Goal: Task Accomplishment & Management: Use online tool/utility

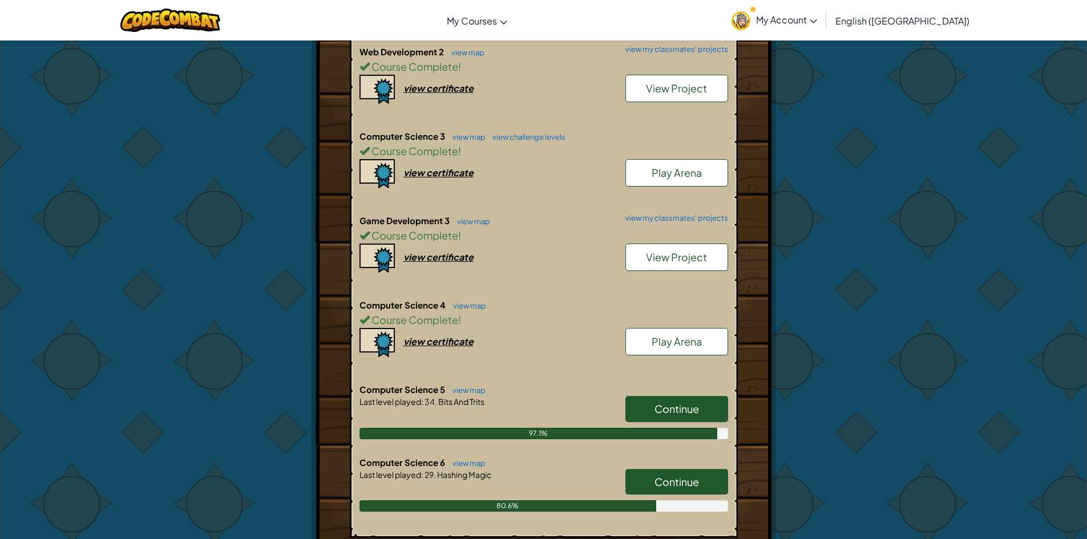
scroll to position [742, 0]
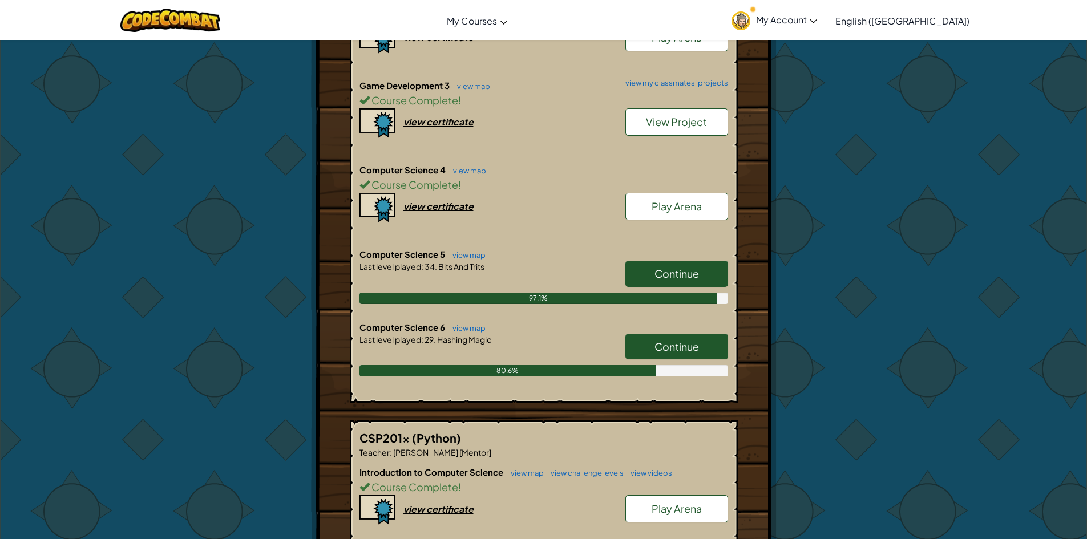
click at [675, 334] on link "Continue" at bounding box center [676, 347] width 103 height 26
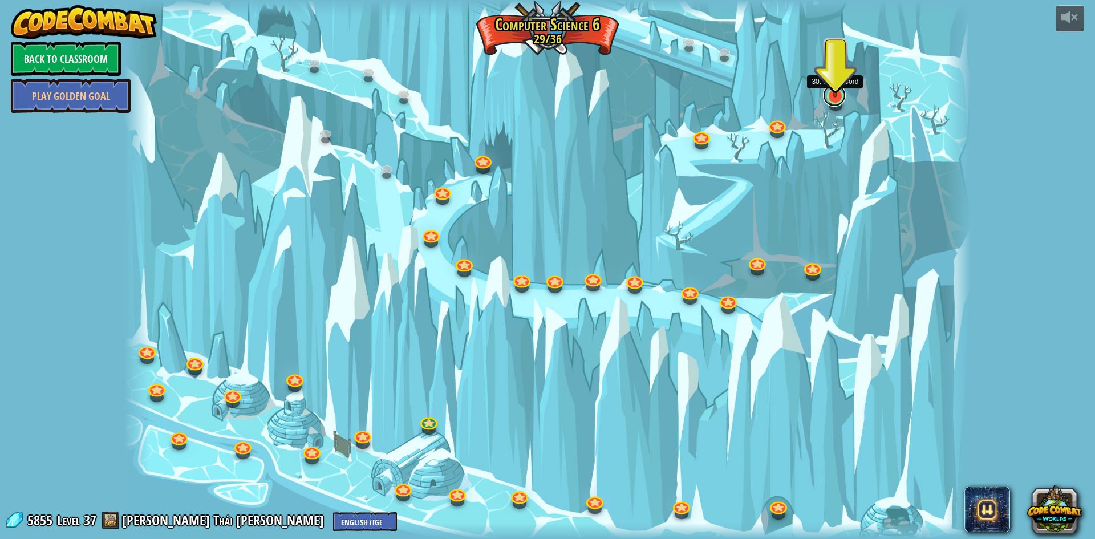
click at [828, 99] on link at bounding box center [834, 95] width 23 height 23
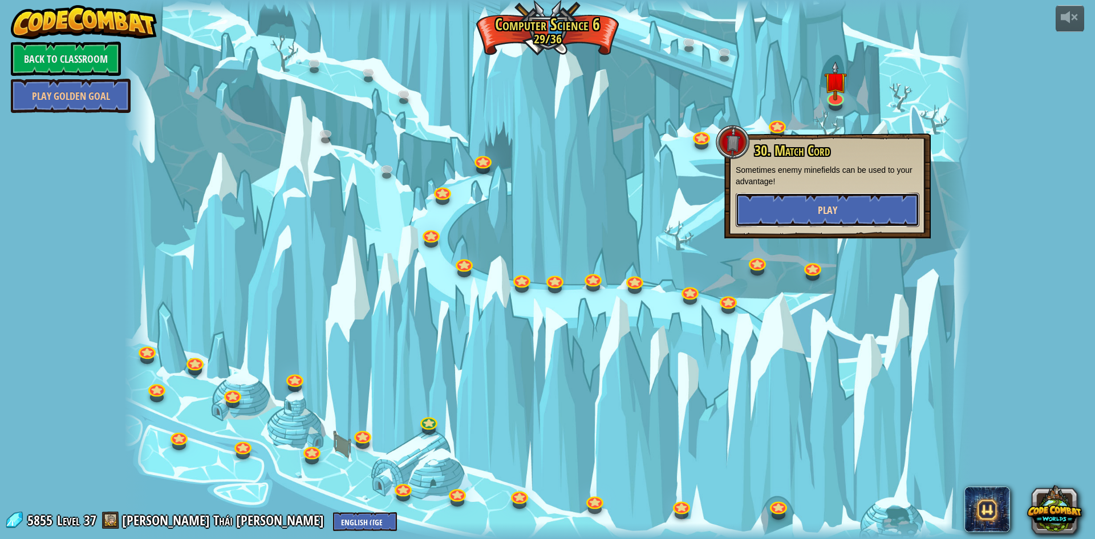
click at [828, 201] on button "Play" at bounding box center [828, 210] width 184 height 34
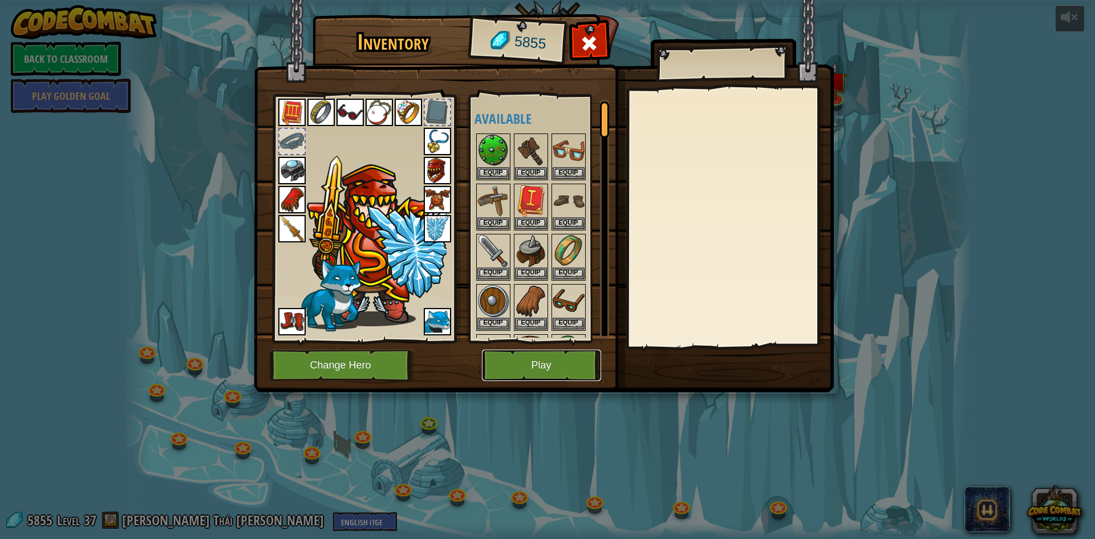
click at [565, 358] on button "Play" at bounding box center [541, 365] width 119 height 31
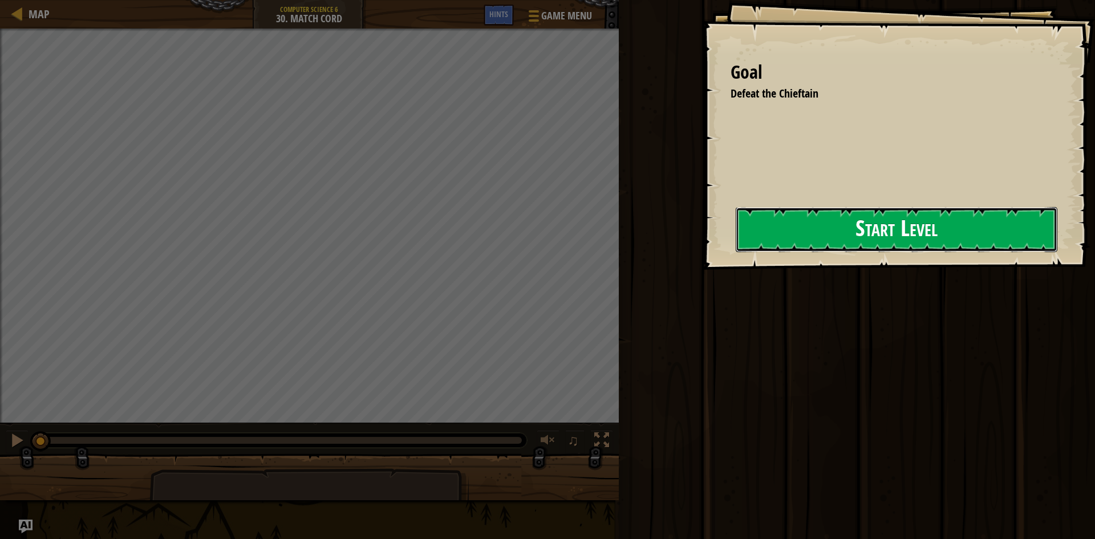
click at [747, 222] on button "Start Level" at bounding box center [897, 229] width 322 height 45
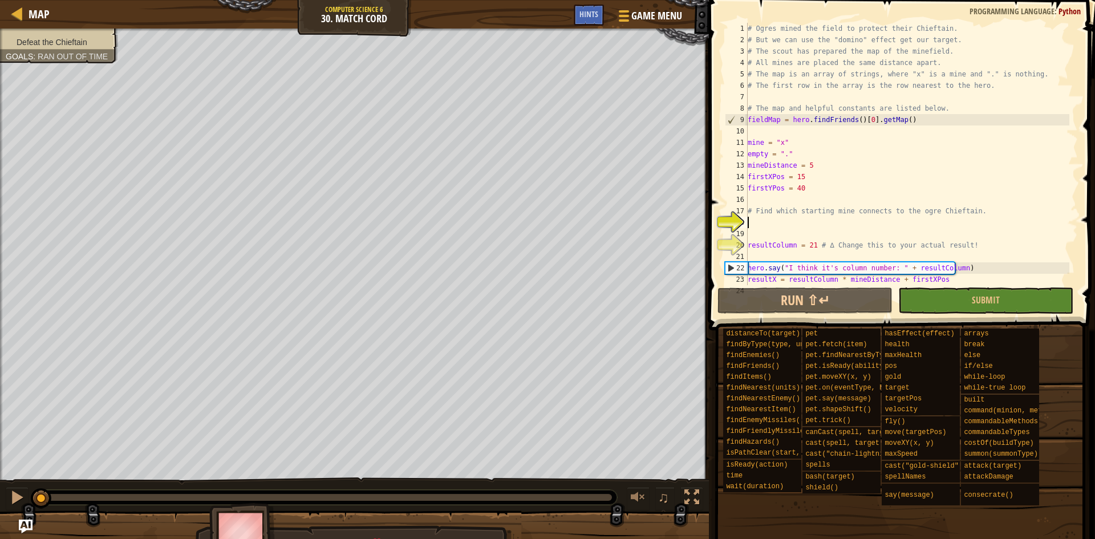
scroll to position [11, 0]
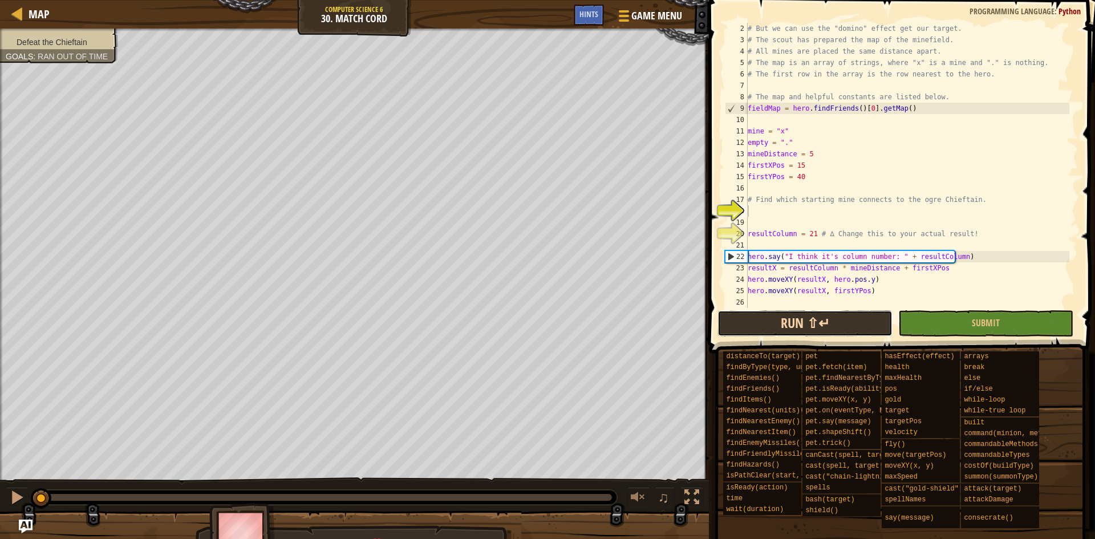
click at [871, 316] on button "Run ⇧↵" at bounding box center [805, 323] width 175 height 26
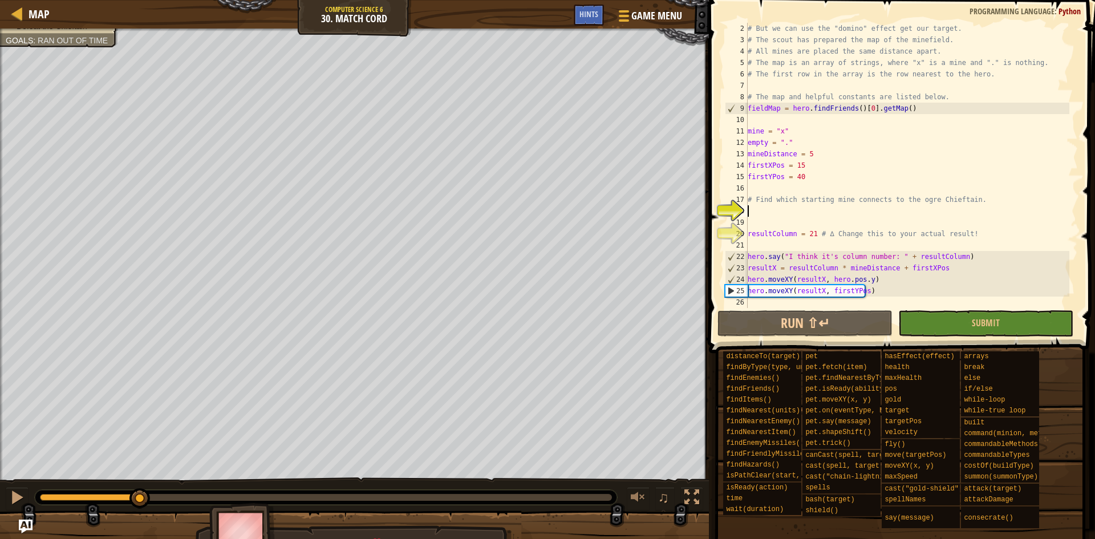
drag, startPoint x: 305, startPoint y: 498, endPoint x: 141, endPoint y: 519, distance: 164.5
click at [141, 519] on div "Defeat the Chieftain Goals : Ran out of time ♫ [PERSON_NAME] 3503 x: 120 y: 36 …" at bounding box center [547, 293] width 1095 height 529
drag, startPoint x: 141, startPoint y: 519, endPoint x: 163, endPoint y: 506, distance: 24.9
click at [163, 506] on div "Defeat the Chieftain Goals : Ran out of time ♫ [PERSON_NAME] 1376 x: 120 y: 40 …" at bounding box center [547, 293] width 1095 height 529
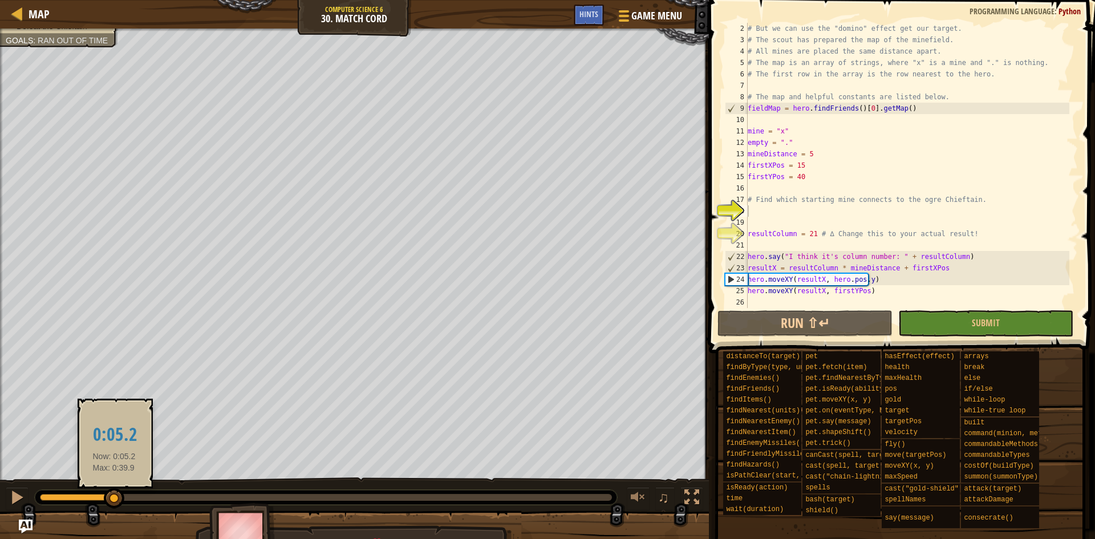
drag, startPoint x: 164, startPoint y: 502, endPoint x: 114, endPoint y: 507, distance: 50.5
click at [114, 507] on div at bounding box center [114, 498] width 21 height 21
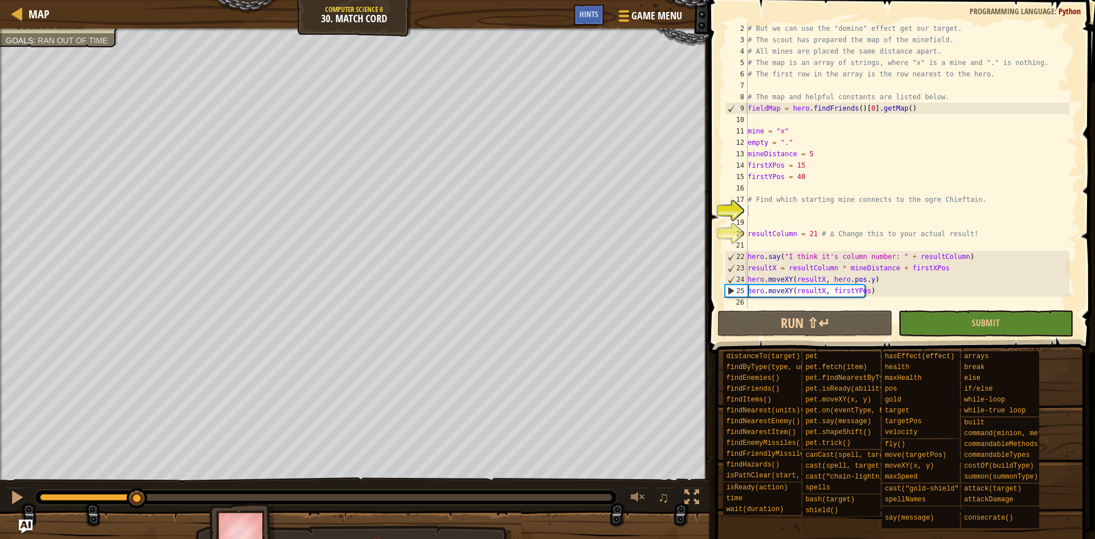
drag, startPoint x: 218, startPoint y: 496, endPoint x: 149, endPoint y: 517, distance: 72.2
click at [140, 517] on div "Defeat the Chieftain Goals : Ran out of time ♫ [PERSON_NAME] 3503 x: 120 y: 35 …" at bounding box center [547, 293] width 1095 height 529
click at [20, 503] on div at bounding box center [17, 497] width 15 height 15
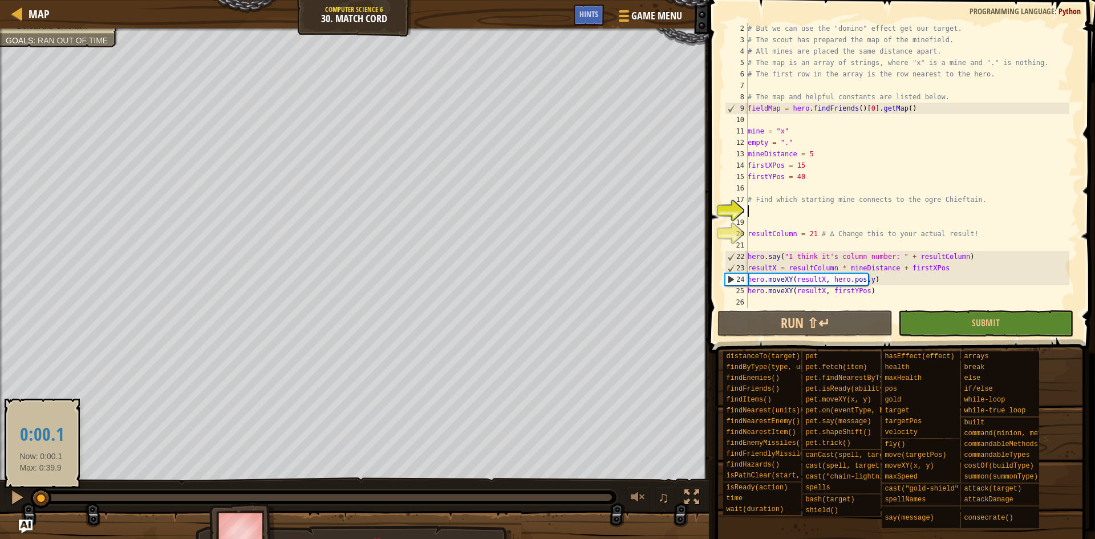
drag, startPoint x: 181, startPoint y: 499, endPoint x: 43, endPoint y: 487, distance: 138.6
click at [9, 500] on div "♫" at bounding box center [354, 495] width 709 height 34
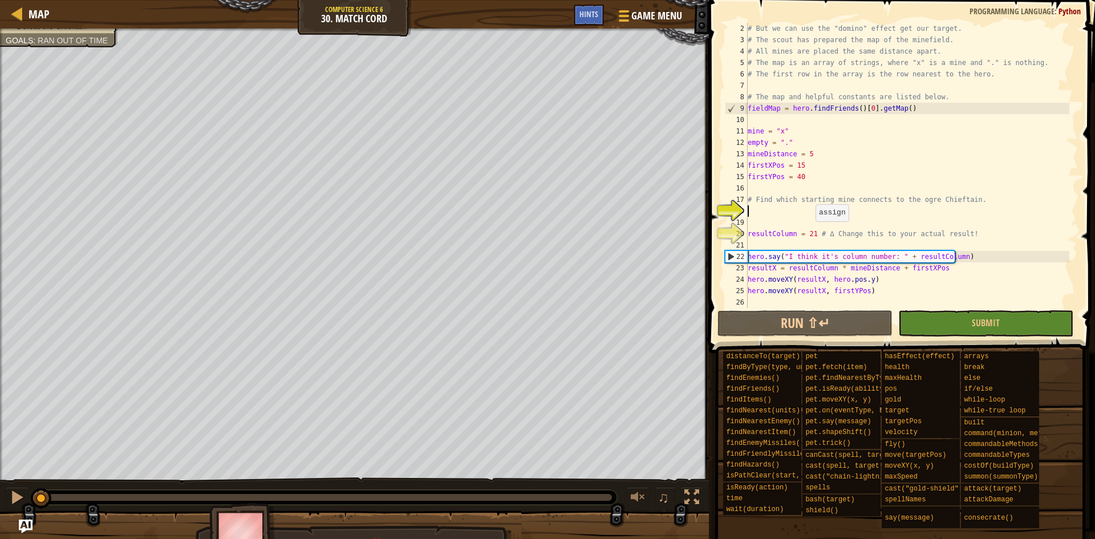
click at [810, 233] on div "# But we can use the "domino" effect get our target. # The scout has prepared t…" at bounding box center [908, 177] width 324 height 308
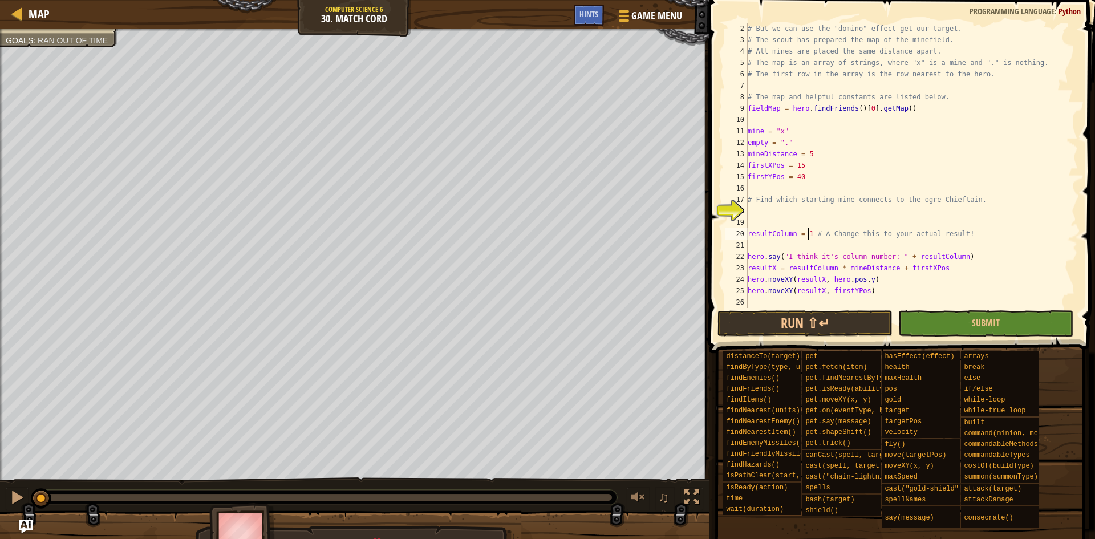
scroll to position [5, 5]
type textarea "resultColumn = 17 # ∆ Change this to your actual result!"
click at [782, 320] on button "Run ⇧↵" at bounding box center [805, 323] width 175 height 26
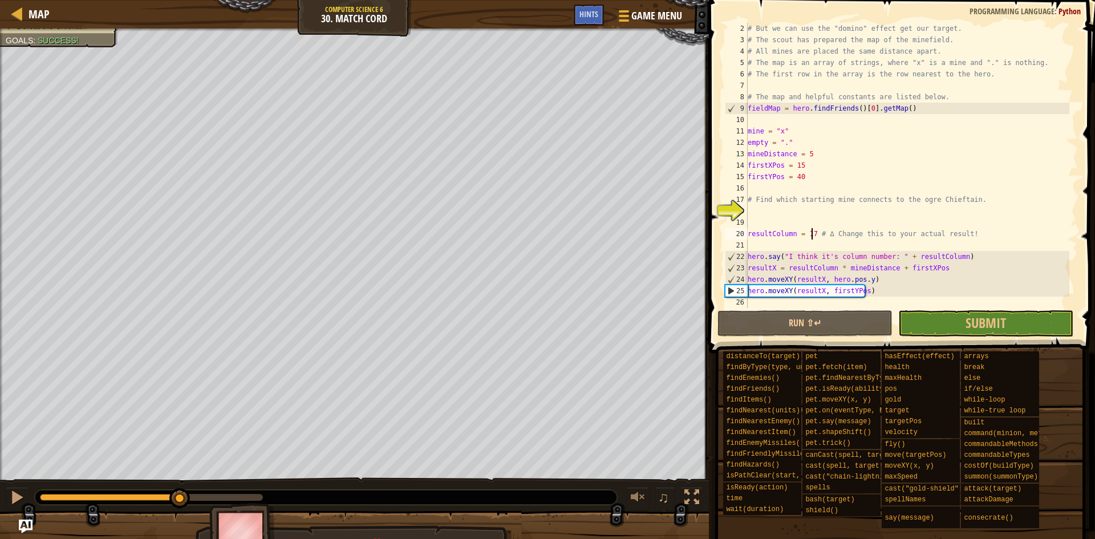
click at [179, 468] on div "Defeat the Chieftain Goals : Success! ♫ [PERSON_NAME] 1376 x: 100 y: 40 No targ…" at bounding box center [547, 293] width 1095 height 529
click at [808, 211] on div "# But we can use the "domino" effect get our target. # The scout has prepared t…" at bounding box center [908, 177] width 324 height 308
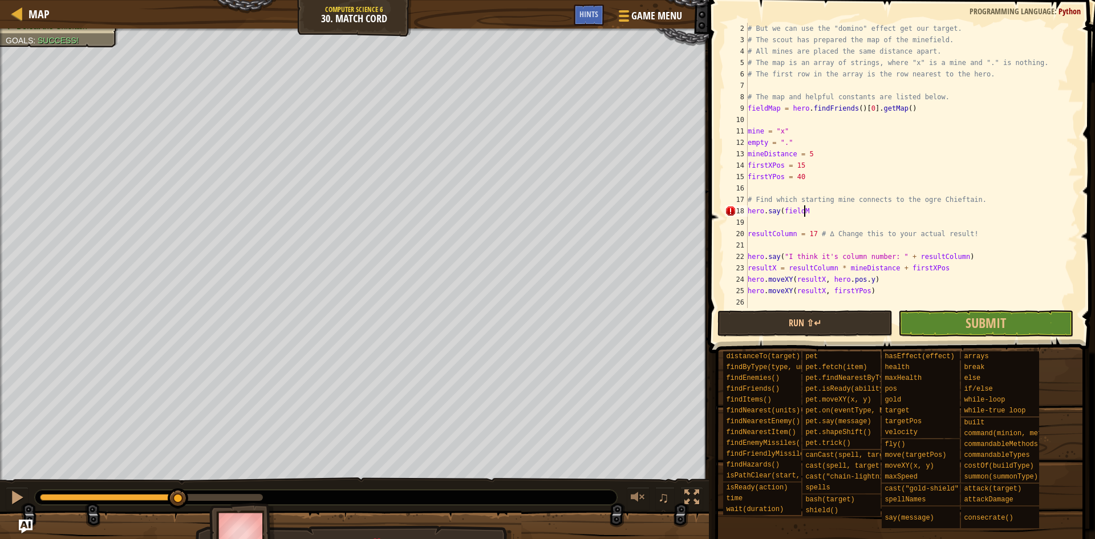
scroll to position [5, 5]
click at [864, 322] on button "Run ⇧↵" at bounding box center [805, 323] width 175 height 26
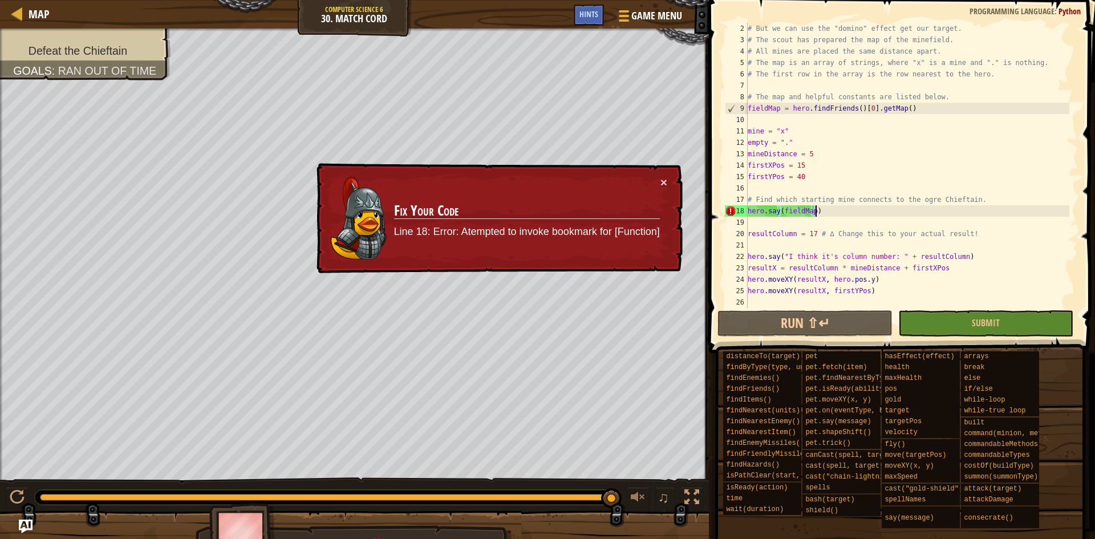
click at [793, 209] on div "# But we can use the "domino" effect get our target. # The scout has prepared t…" at bounding box center [908, 177] width 324 height 308
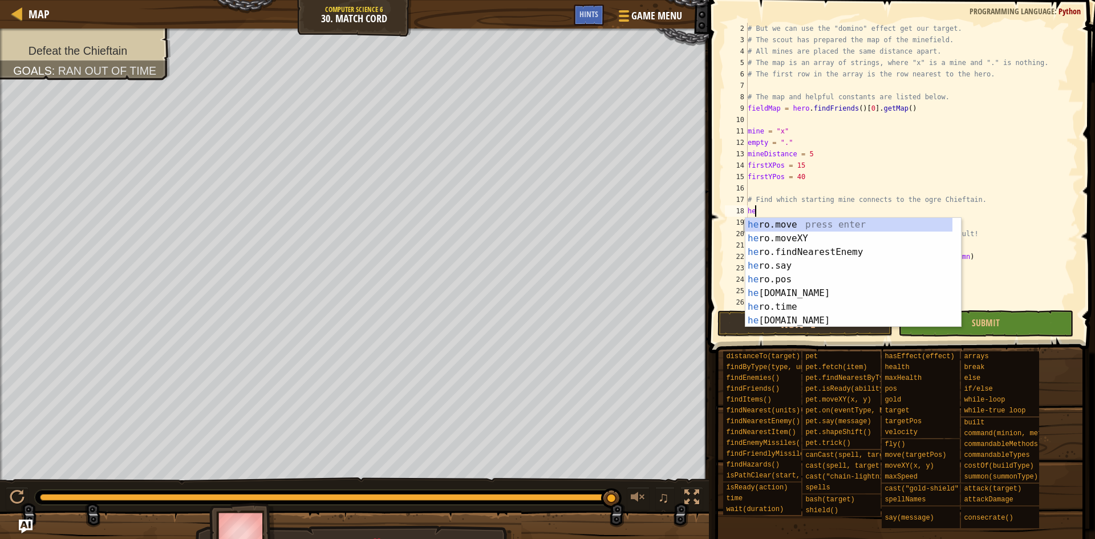
scroll to position [5, 0]
type textarea "h"
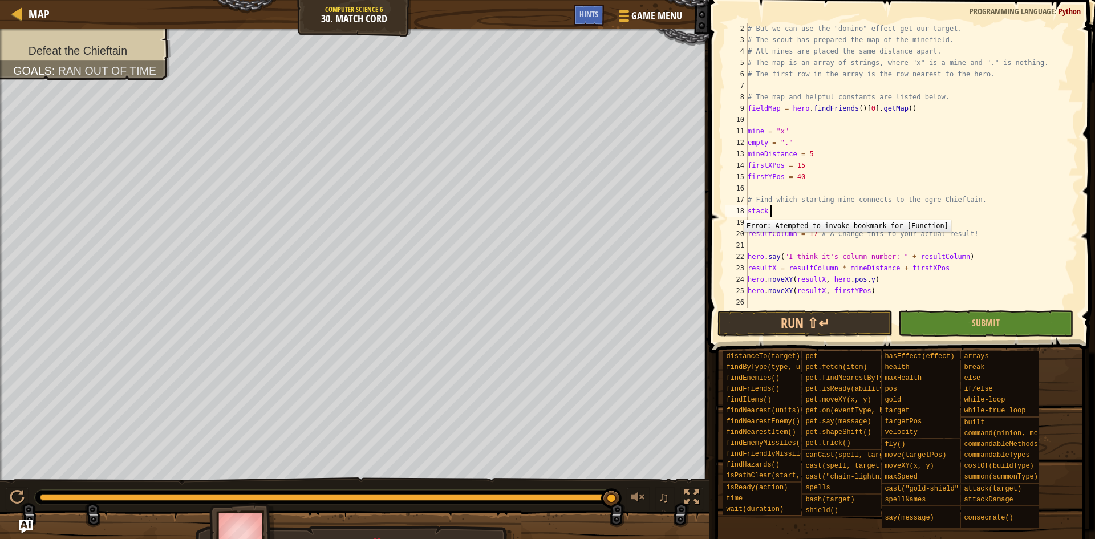
scroll to position [5, 1]
type textarea "stack = []"
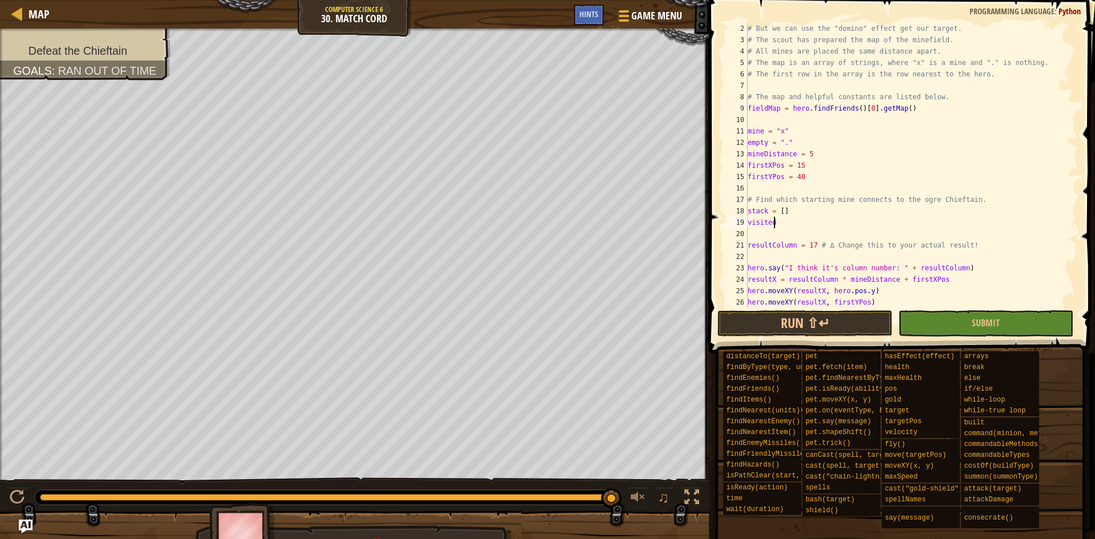
scroll to position [5, 2]
type textarea "visited = []"
type textarea "width ="
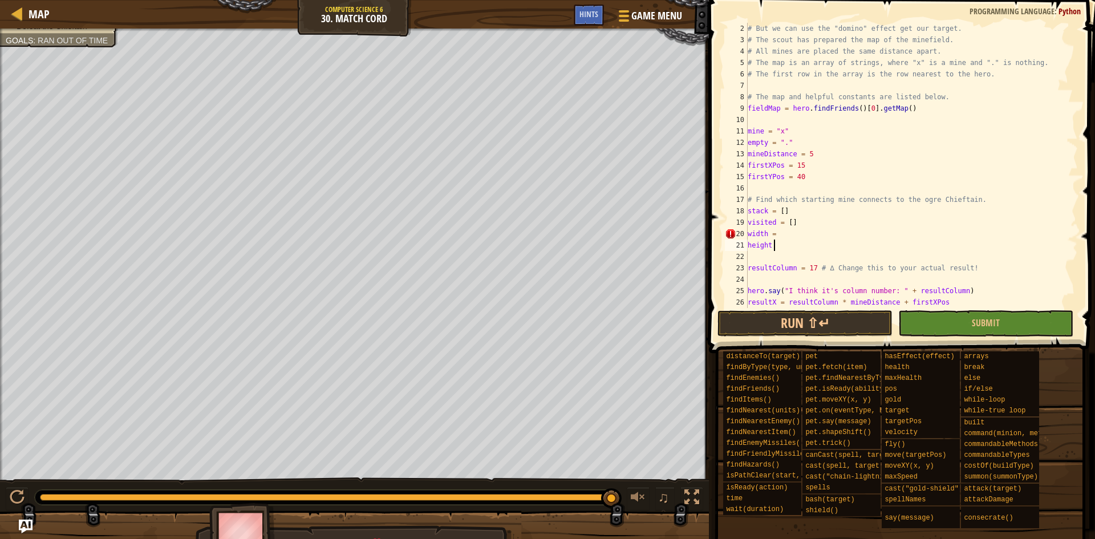
scroll to position [5, 2]
click at [807, 226] on div "# But we can use the "domino" effect get our target. # The scout has prepared t…" at bounding box center [908, 177] width 324 height 308
click at [807, 233] on div "# But we can use the "domino" effect get our target. # The scout has prepared t…" at bounding box center [908, 177] width 324 height 308
click at [803, 242] on div "# But we can use the "domino" effect get our target. # The scout has prepared t…" at bounding box center [908, 177] width 324 height 308
click at [794, 230] on div "# But we can use the "domino" effect get our target. # The scout has prepared t…" at bounding box center [908, 177] width 324 height 308
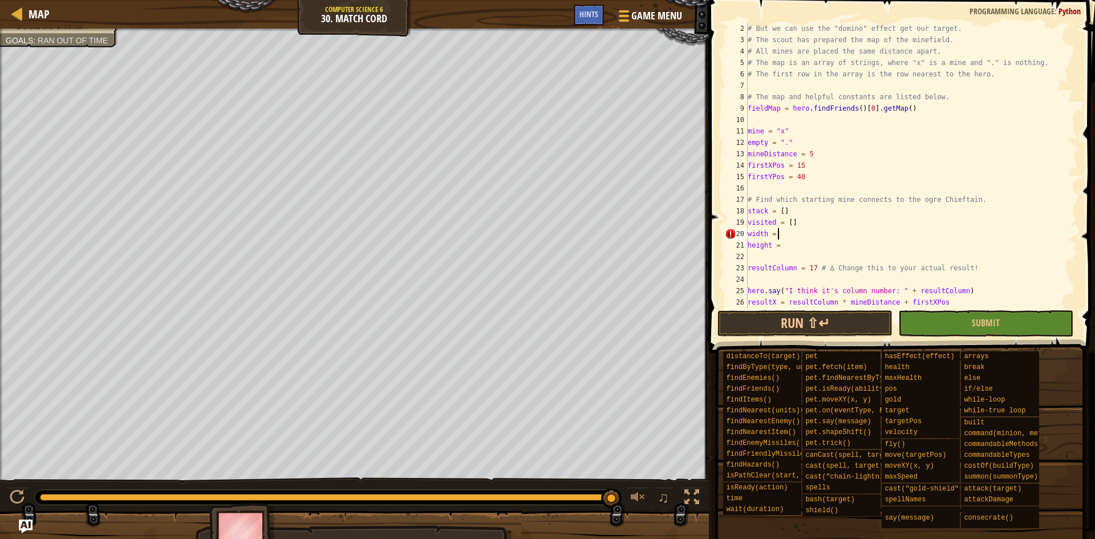
click at [792, 244] on div "# But we can use the "domino" effect get our target. # The scout has prepared t…" at bounding box center [908, 177] width 324 height 308
drag, startPoint x: 853, startPoint y: 245, endPoint x: 778, endPoint y: 246, distance: 74.7
click at [778, 246] on div "# But we can use the "domino" effect get our target. # The scout has prepared t…" at bounding box center [908, 177] width 324 height 308
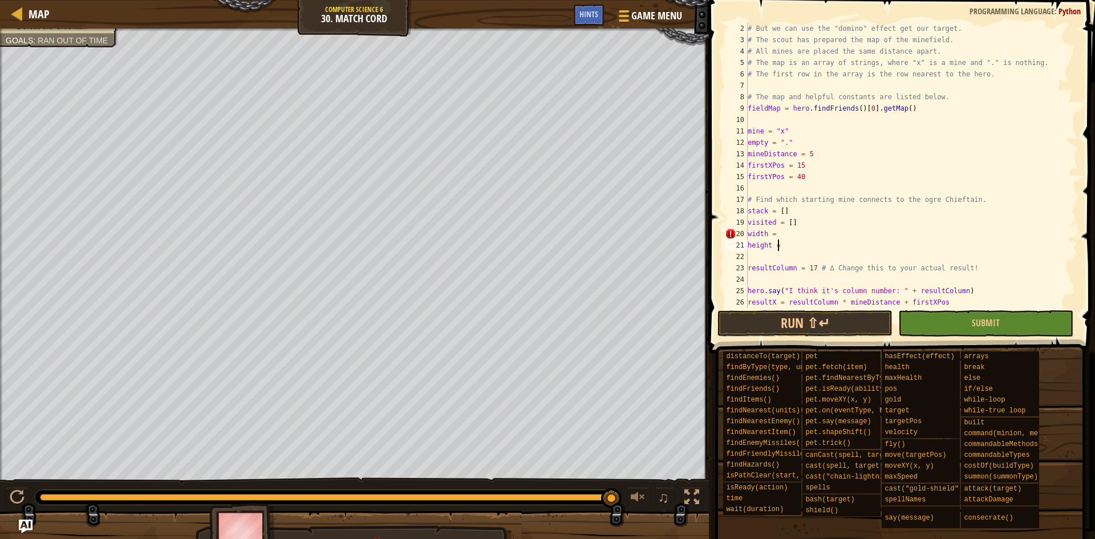
click at [801, 236] on div "# But we can use the "domino" effect get our target. # The scout has prepared t…" at bounding box center [908, 177] width 324 height 308
paste textarea "len(fieldMap[0])"
click at [815, 244] on div "# But we can use the "domino" effect get our target. # The scout has prepared t…" at bounding box center [908, 177] width 324 height 308
paste textarea "len(fieldMap[0])"
click at [834, 245] on div "# But we can use the "domino" effect get our target. # The scout has prepared t…" at bounding box center [908, 177] width 324 height 308
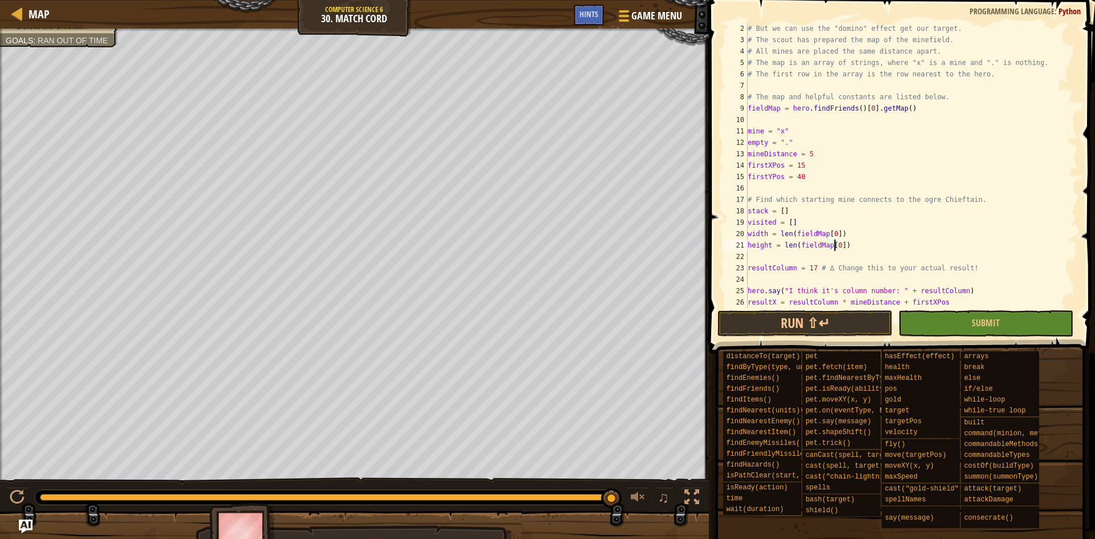
click at [834, 245] on div "# But we can use the "domino" effect get our target. # The scout has prepared t…" at bounding box center [908, 177] width 324 height 308
type textarea "height = len(fieldMap)"
click at [836, 245] on div "# But we can use the "domino" effect get our target. # The scout has prepared t…" at bounding box center [908, 177] width 324 height 308
type textarea "for col in range(width):"
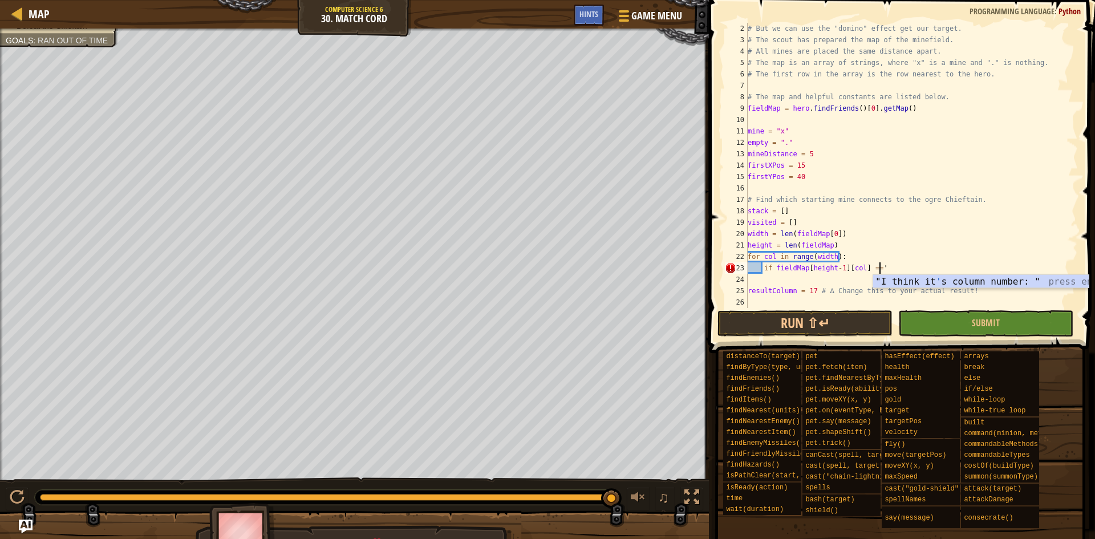
scroll to position [5, 11]
type textarea "if fieldMap[height-1][col] == 'x':"
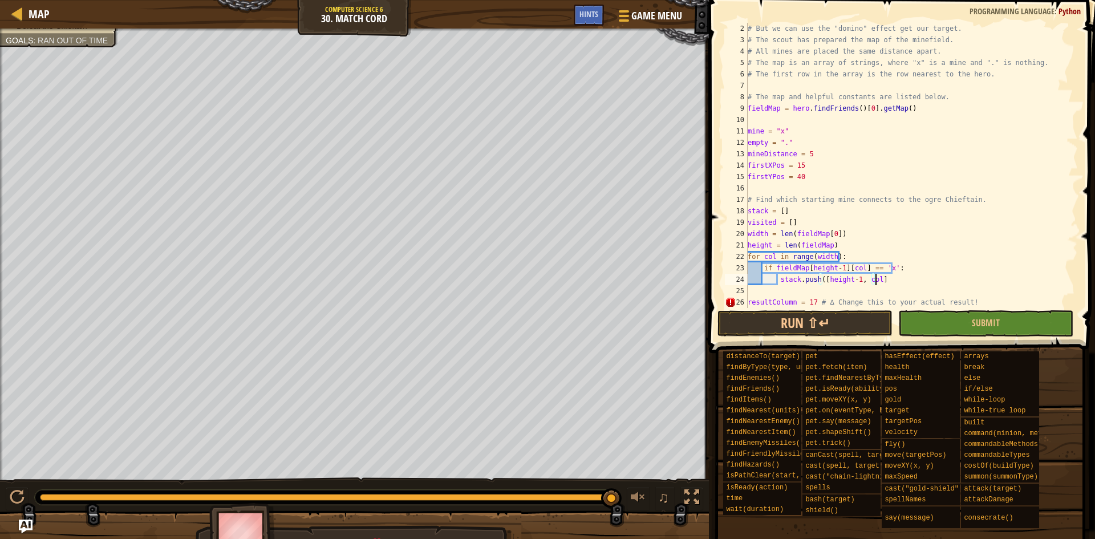
scroll to position [5, 10]
type textarea "stack.push([height-1, col])"
click at [843, 315] on button "Run ⇧↵" at bounding box center [805, 323] width 175 height 26
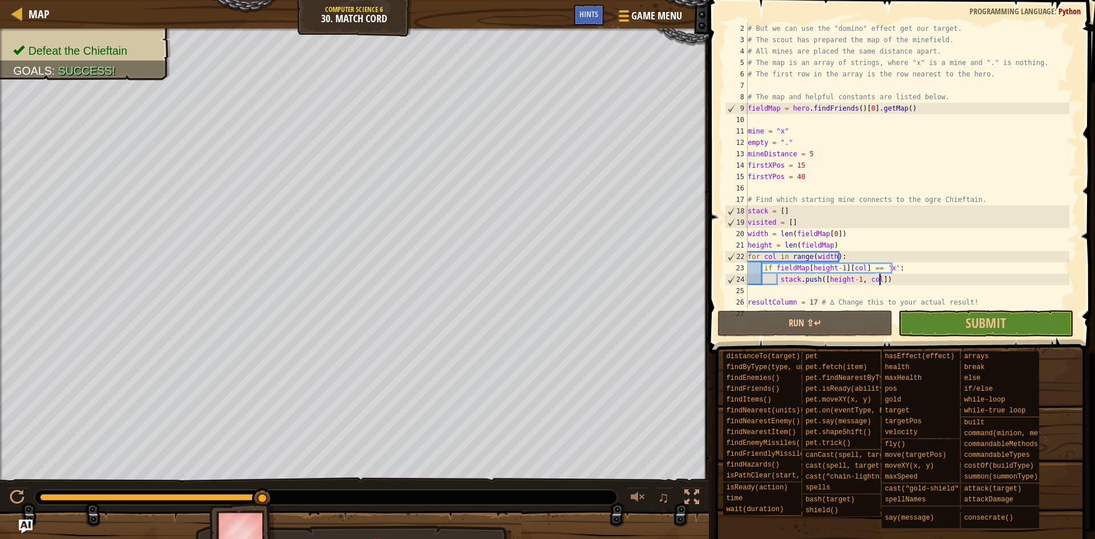
click at [916, 277] on div "# But we can use the "domino" effect get our target. # The scout has prepared t…" at bounding box center [908, 177] width 324 height 308
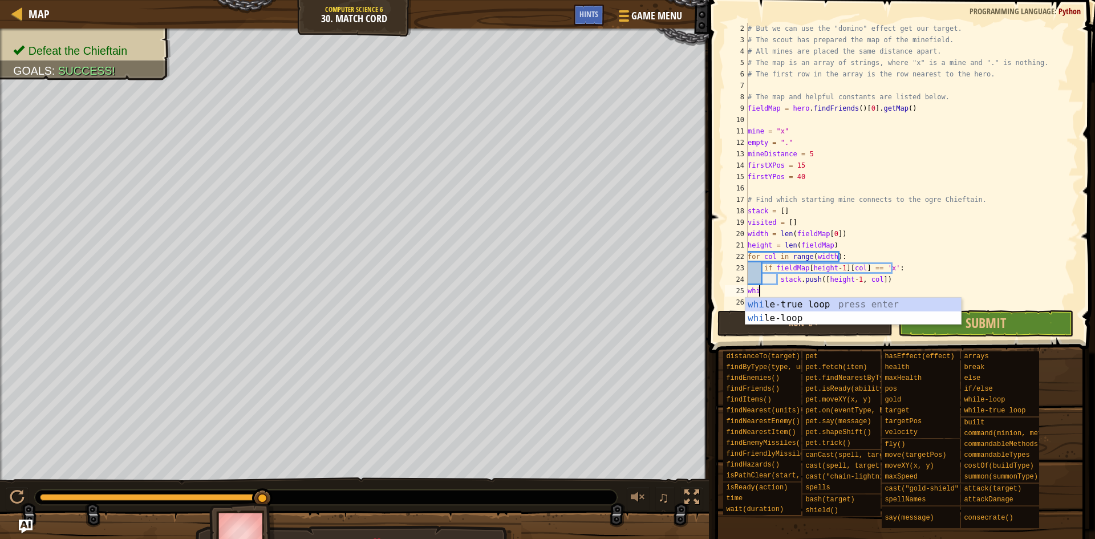
scroll to position [5, 1]
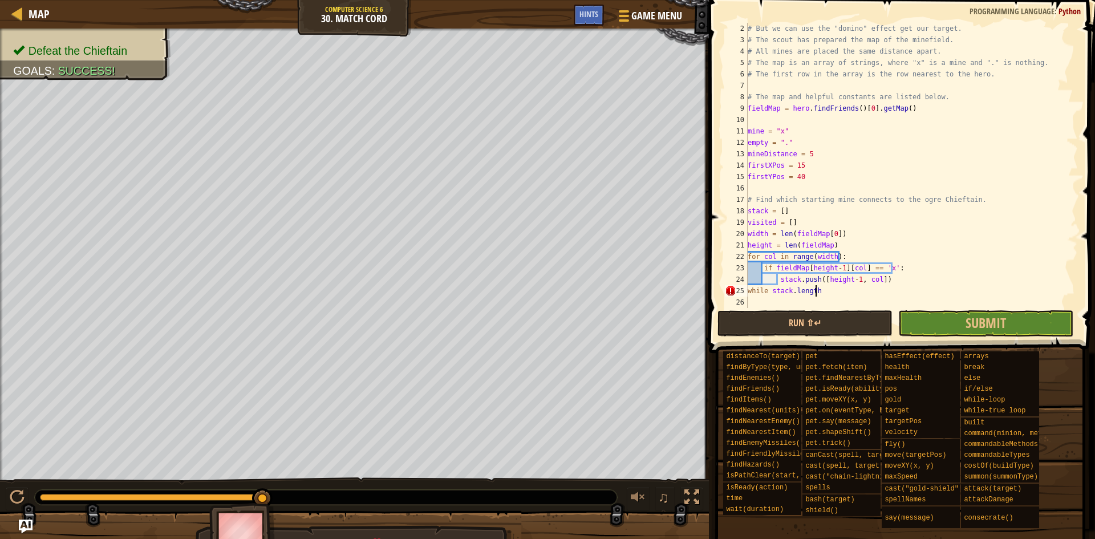
type textarea "while stack.length:"
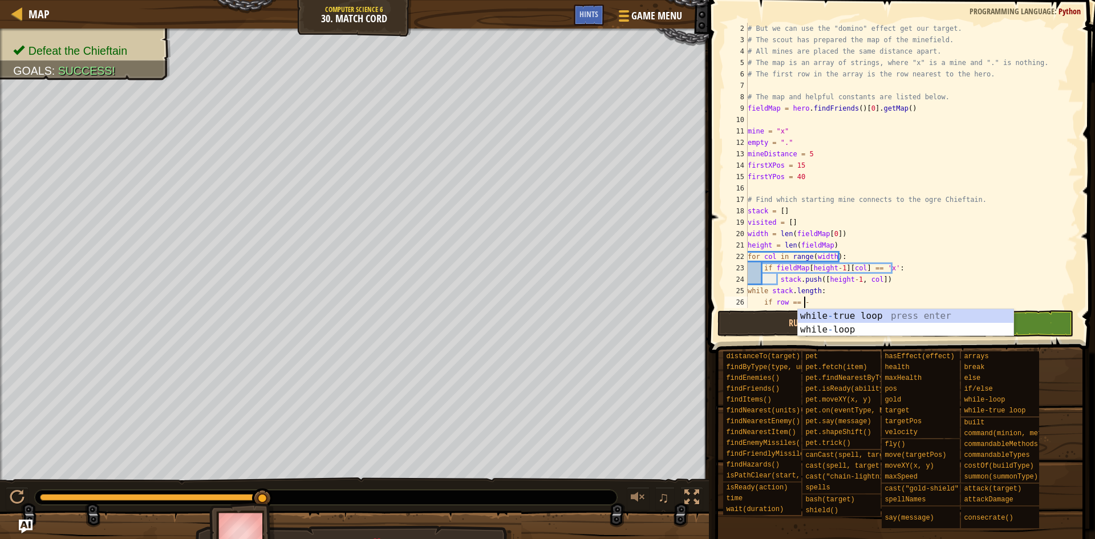
scroll to position [5, 4]
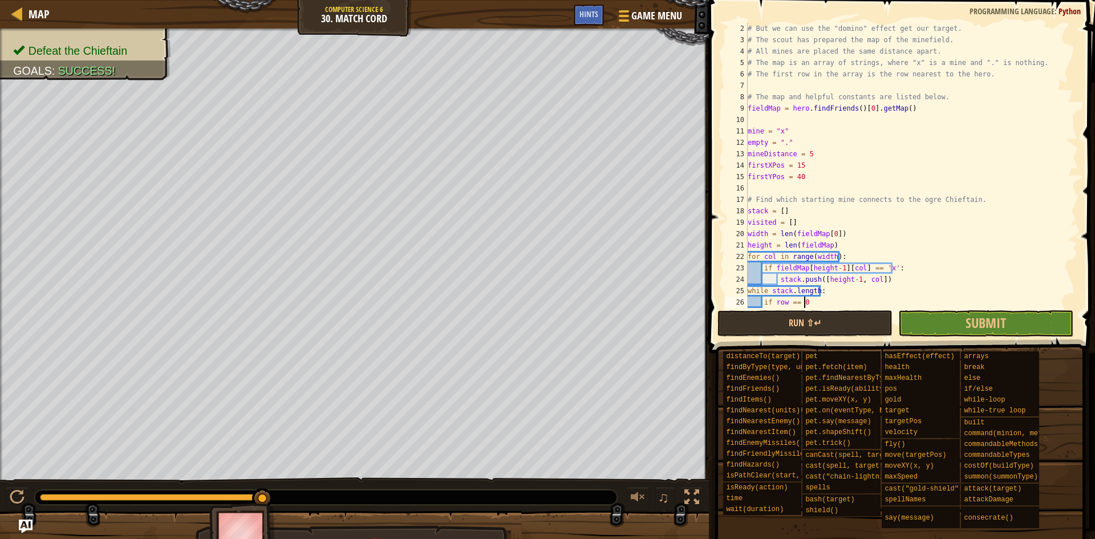
type textarea "if row == 0:"
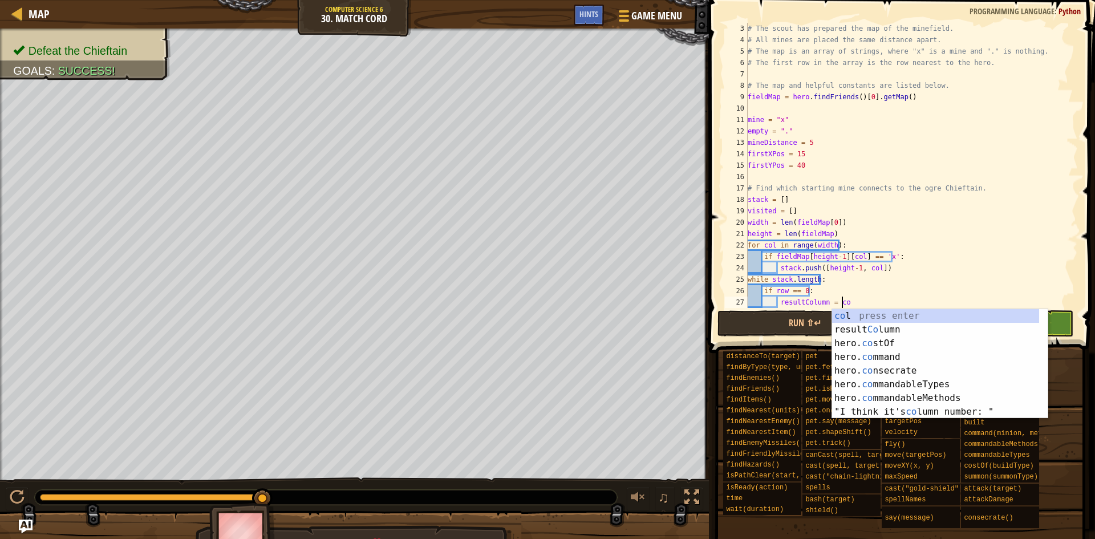
scroll to position [5, 7]
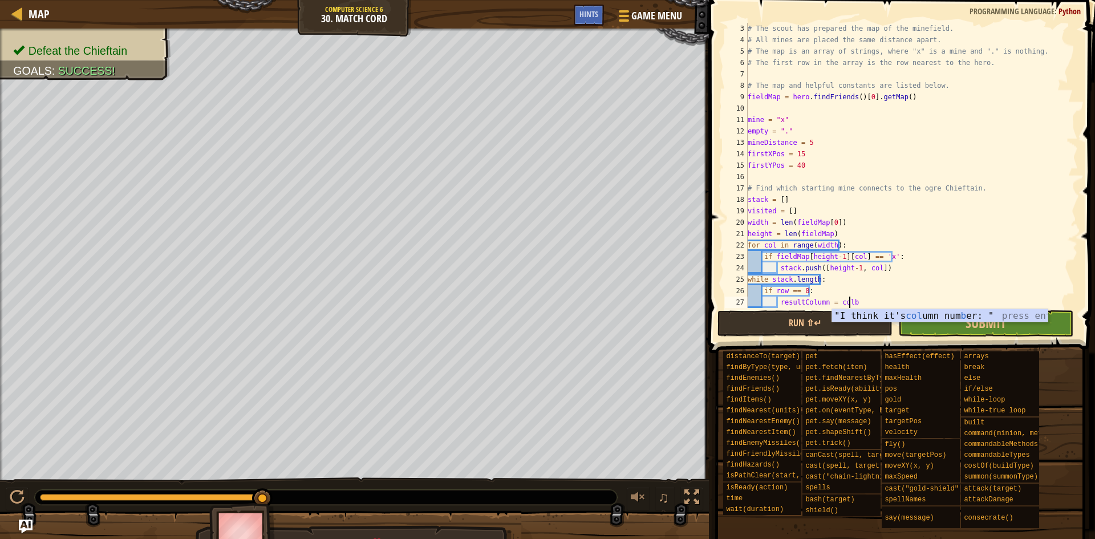
type textarea "resultColumn = col"
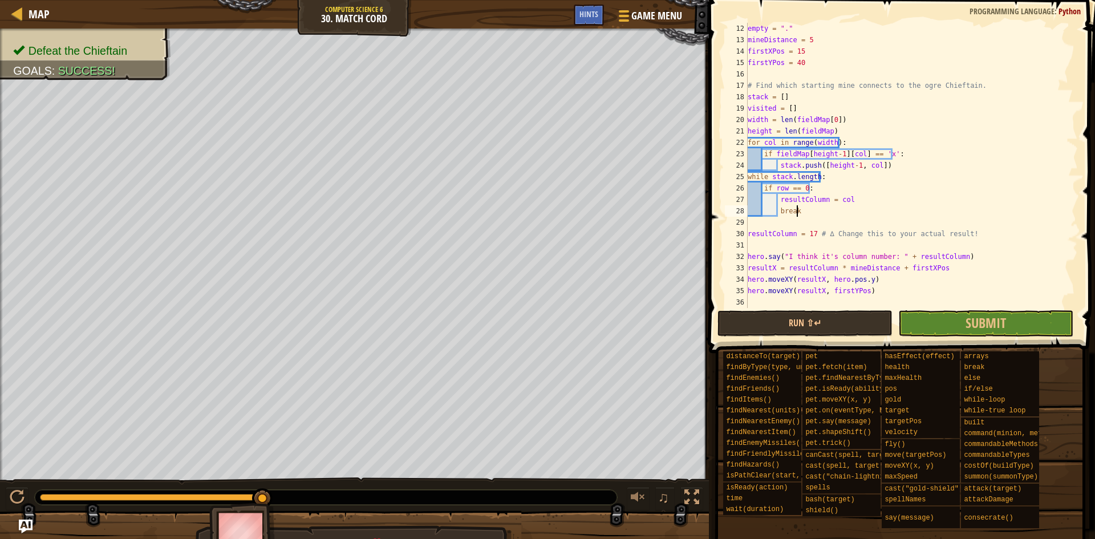
scroll to position [5, 3]
click at [825, 177] on div "empty = "." mineDistance = 5 firstXPos = 15 firstYPos = 40 # Find which startin…" at bounding box center [908, 177] width 324 height 308
type textarea "while stack.length:"
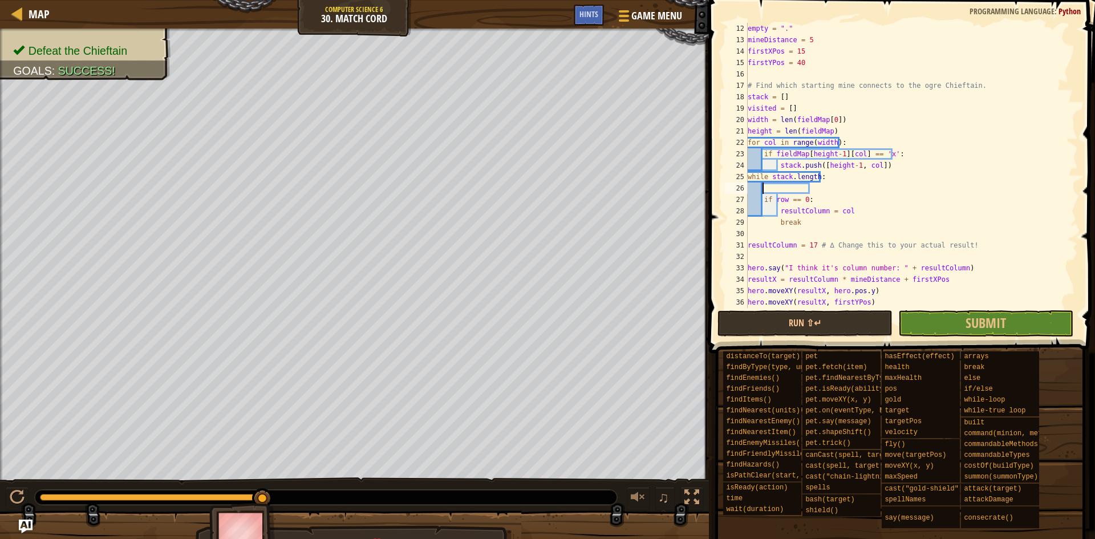
type textarea "s"
type textarea "a"
type textarea "state = stack.pop()"
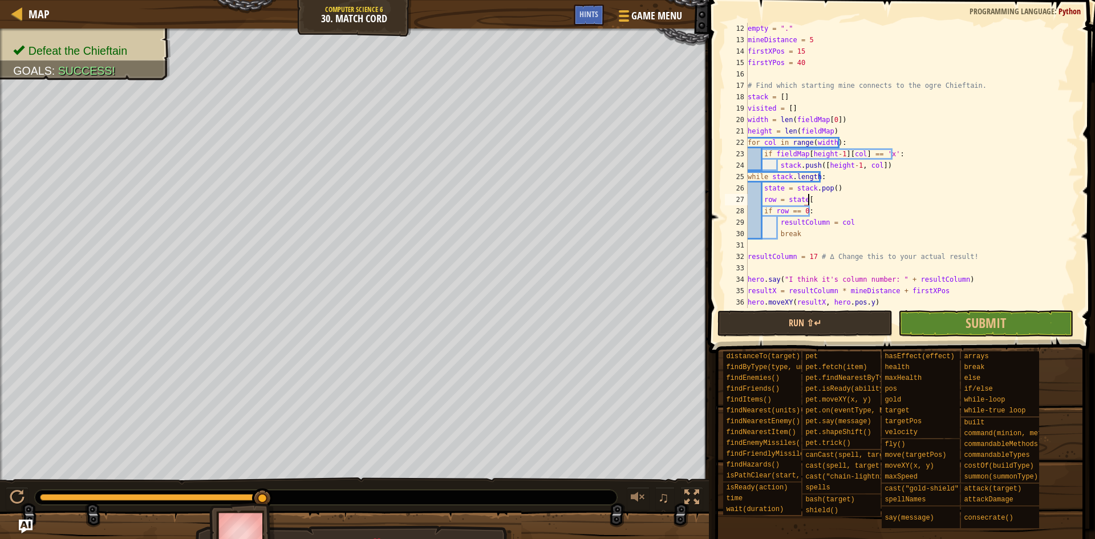
type textarea "row = state[0]"
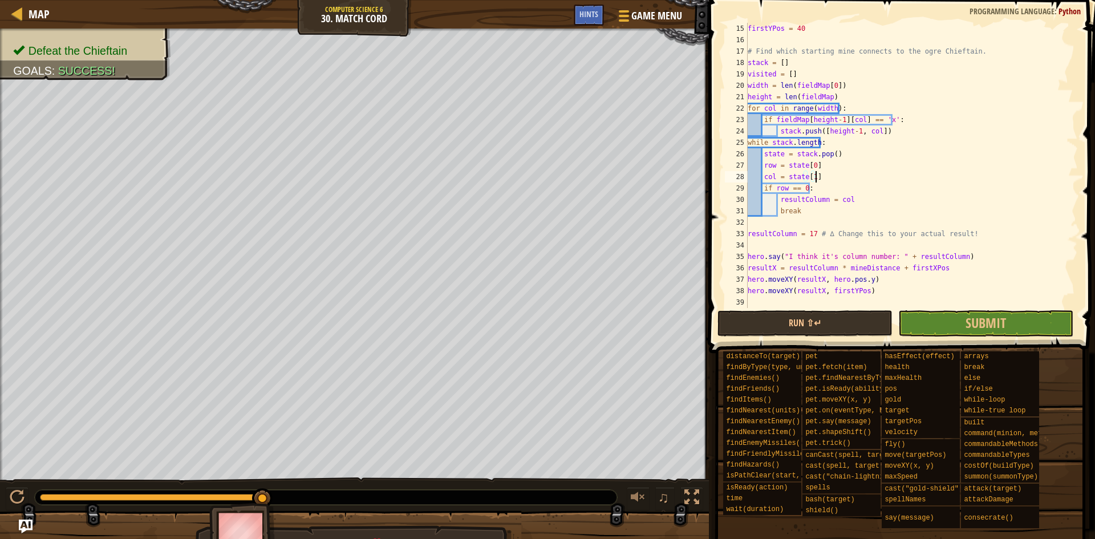
scroll to position [126, 0]
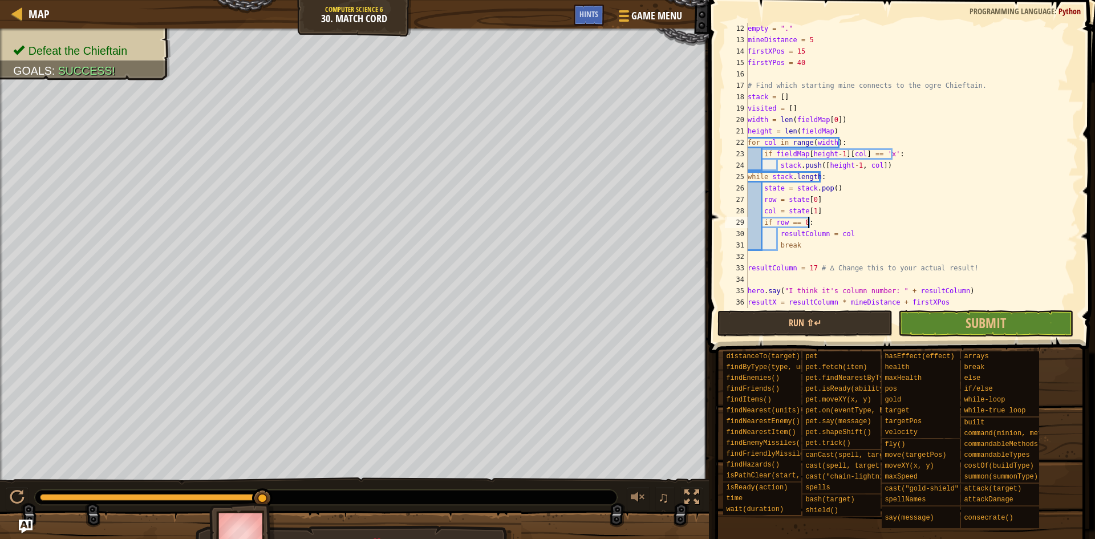
drag, startPoint x: 836, startPoint y: 221, endPoint x: 843, endPoint y: 221, distance: 6.9
click at [843, 221] on div "empty = "." mineDistance = 5 firstXPos = 15 firstYPos = 40 # Find which startin…" at bounding box center [908, 177] width 324 height 308
click at [842, 244] on div "empty = "." mineDistance = 5 firstXPos = 15 firstYPos = 40 # Find which startin…" at bounding box center [908, 177] width 324 height 308
click at [875, 139] on div "empty = "." mineDistance = 5 firstXPos = 15 firstYPos = 40 # Find which startin…" at bounding box center [908, 177] width 324 height 308
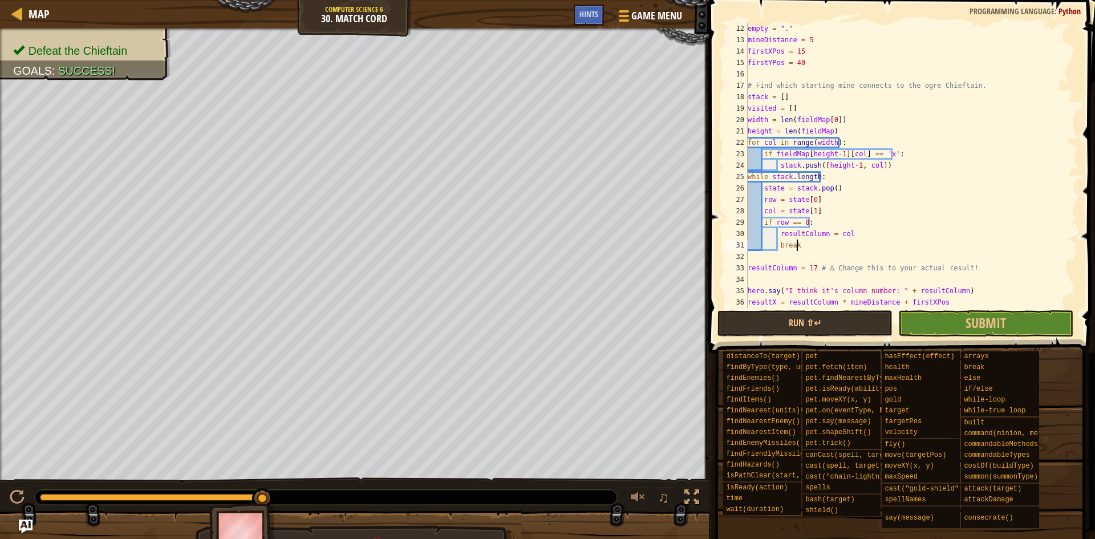
type textarea "for col in range(width):"
click at [815, 259] on div "empty = "." mineDistance = 5 firstXPos = 15 firstYPos = 40 # Find which startin…" at bounding box center [908, 177] width 324 height 308
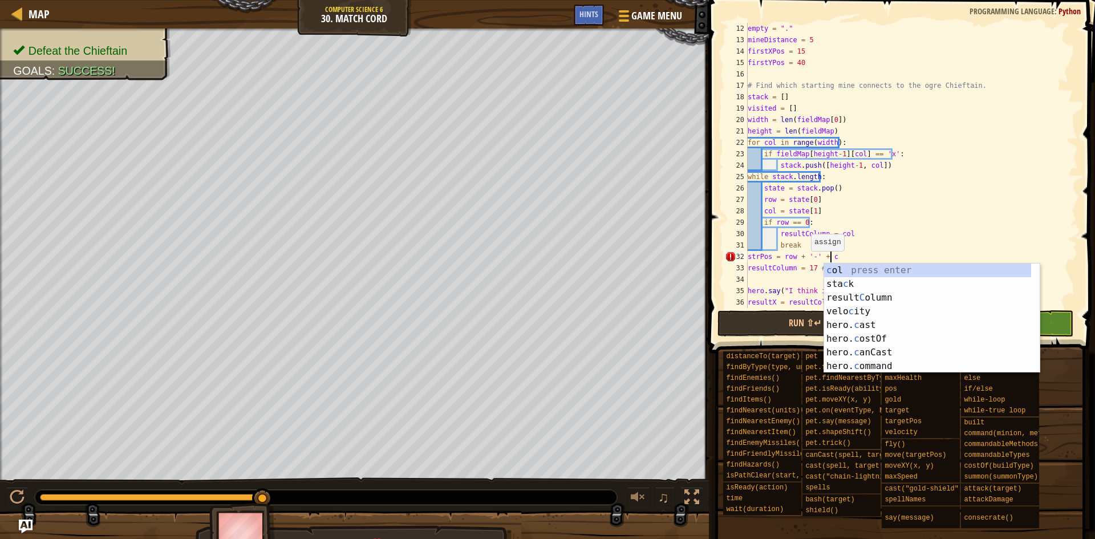
type textarea "strPos = row + '-' + col"
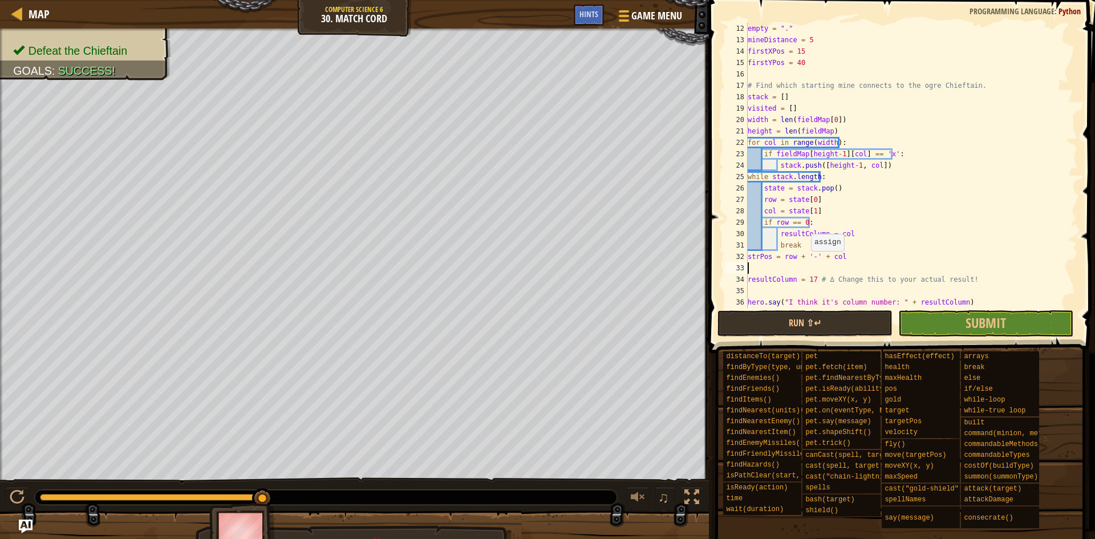
scroll to position [5, 0]
type textarea "u"
type textarea "if strPos in visited:"
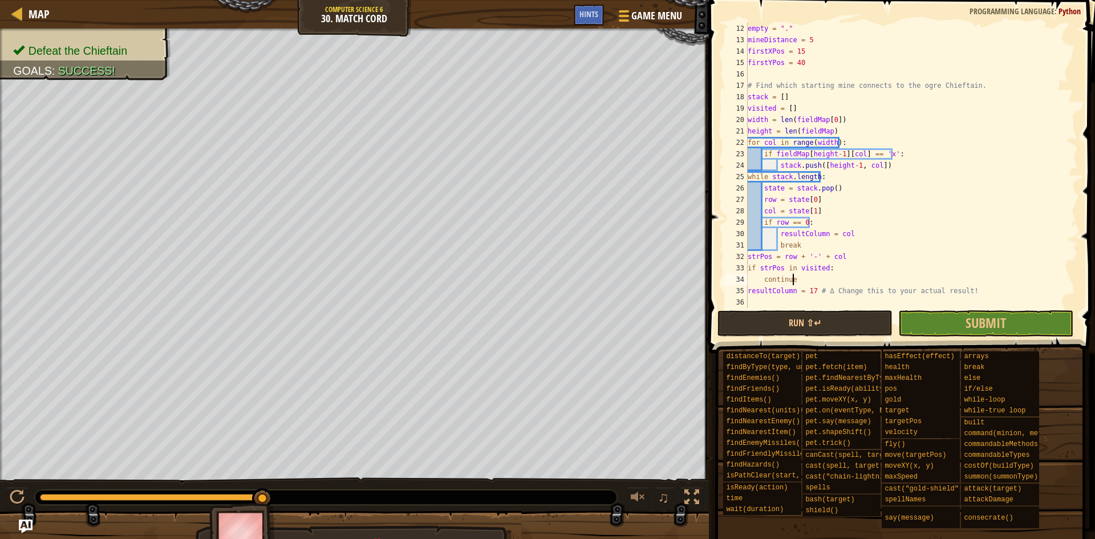
click at [749, 267] on div "empty = "." mineDistance = 5 firstXPos = 15 firstYPos = 40 # Find which startin…" at bounding box center [908, 177] width 324 height 308
drag, startPoint x: 855, startPoint y: 254, endPoint x: 842, endPoint y: 258, distance: 13.7
click at [842, 258] on div "empty = "." mineDistance = 5 firstXPos = 15 firstYPos = 40 # Find which startin…" at bounding box center [908, 177] width 324 height 308
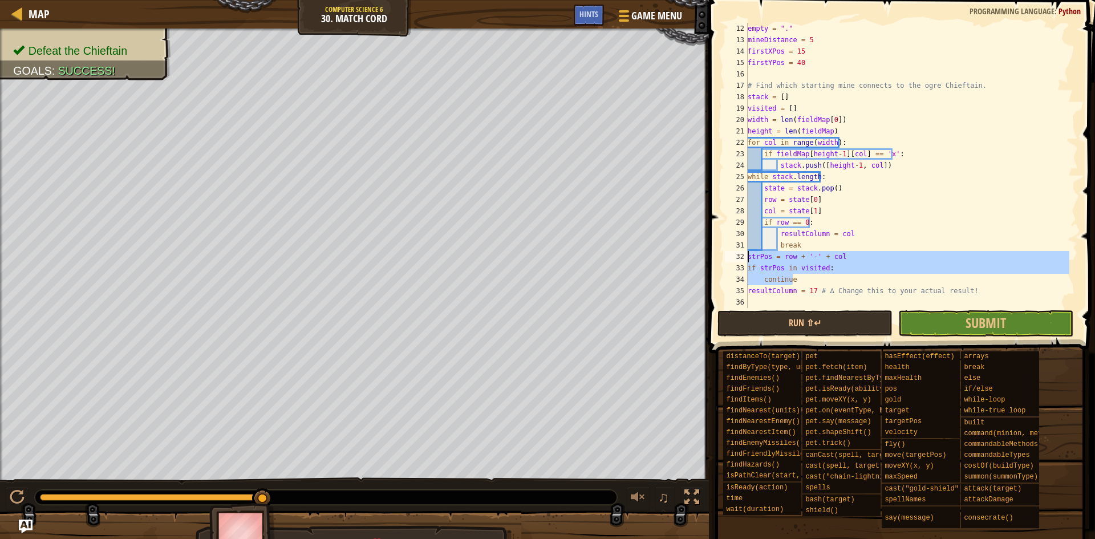
drag, startPoint x: 806, startPoint y: 276, endPoint x: 745, endPoint y: 256, distance: 64.8
click at [745, 256] on div "strPos = row + '-' + col 12 13 14 15 16 17 18 19 20 21 22 23 24 25 26 27 28 29 …" at bounding box center [900, 165] width 355 height 285
click at [877, 264] on div "empty = "." mineDistance = 5 firstXPos = 15 firstYPos = 40 # Find which startin…" at bounding box center [908, 165] width 324 height 285
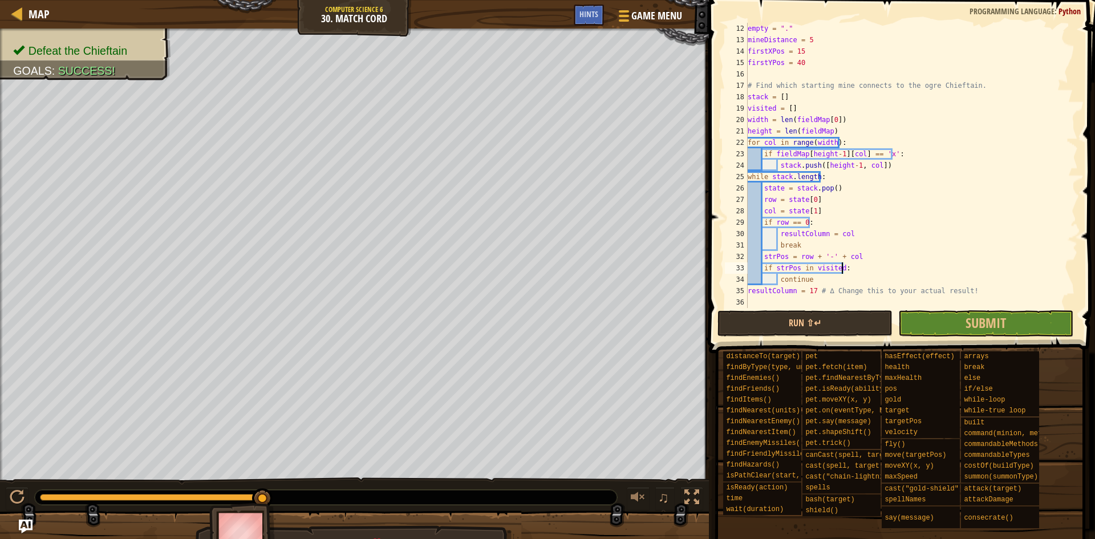
click at [859, 282] on div "empty = "." mineDistance = 5 firstXPos = 15 firstYPos = 40 # Find which startin…" at bounding box center [908, 177] width 324 height 308
type textarea "continue"
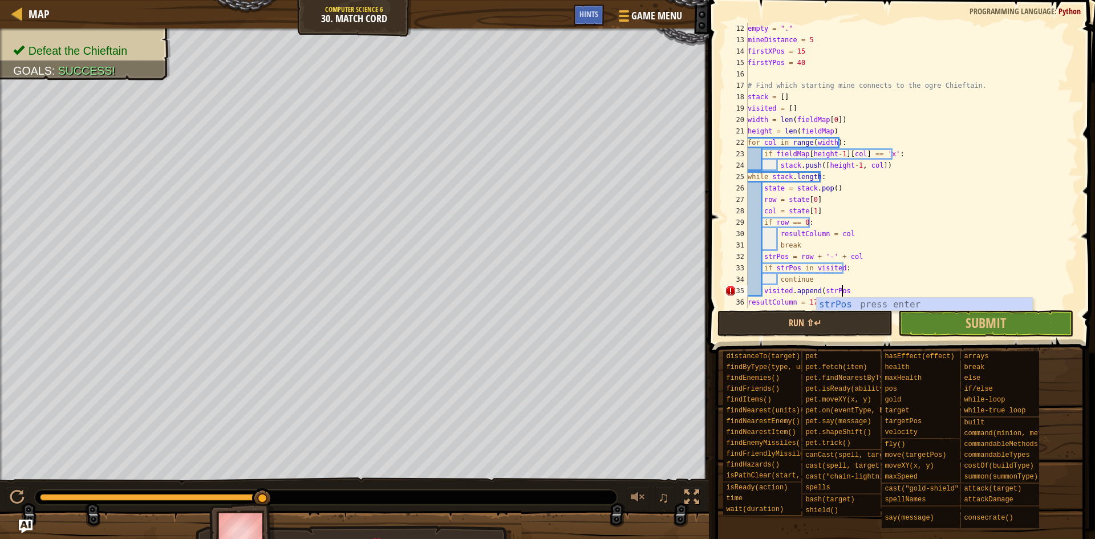
scroll to position [5, 7]
type textarea "visited.append(strPos)"
click at [852, 326] on button "Run ⇧↵" at bounding box center [805, 323] width 175 height 26
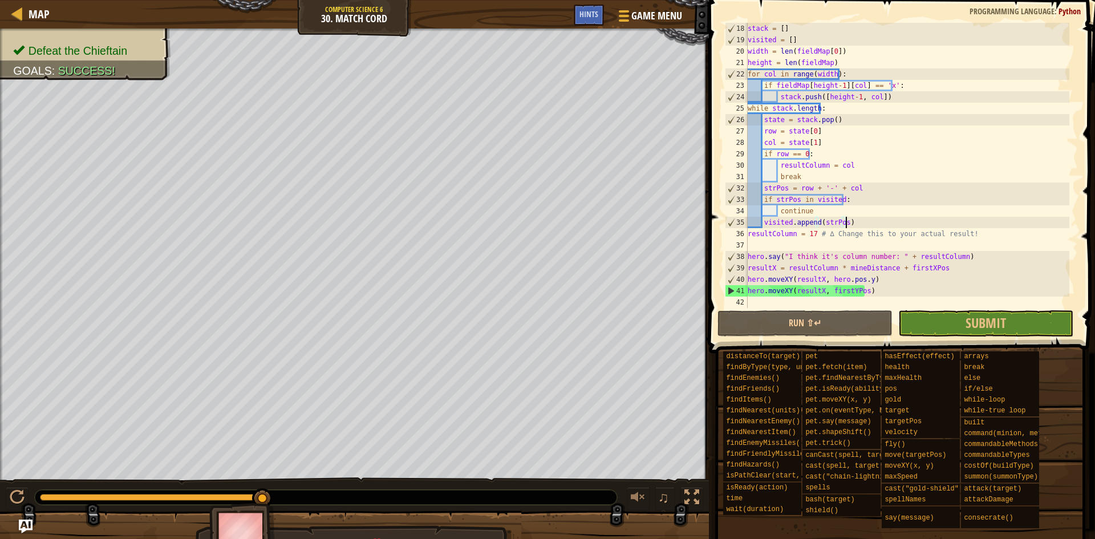
scroll to position [194, 0]
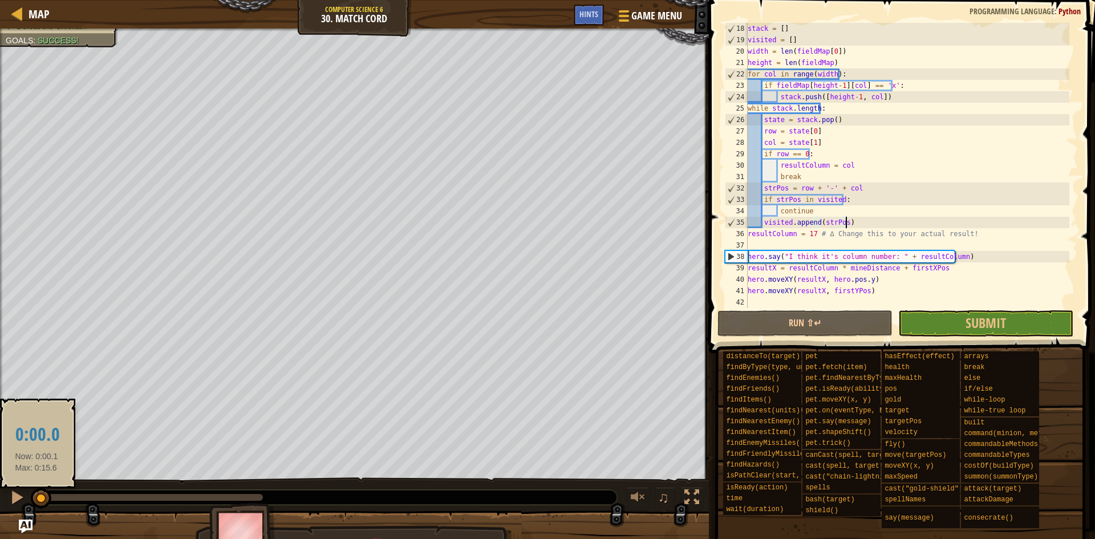
drag, startPoint x: 42, startPoint y: 507, endPoint x: 37, endPoint y: 506, distance: 5.8
